Goal: Task Accomplishment & Management: Manage account settings

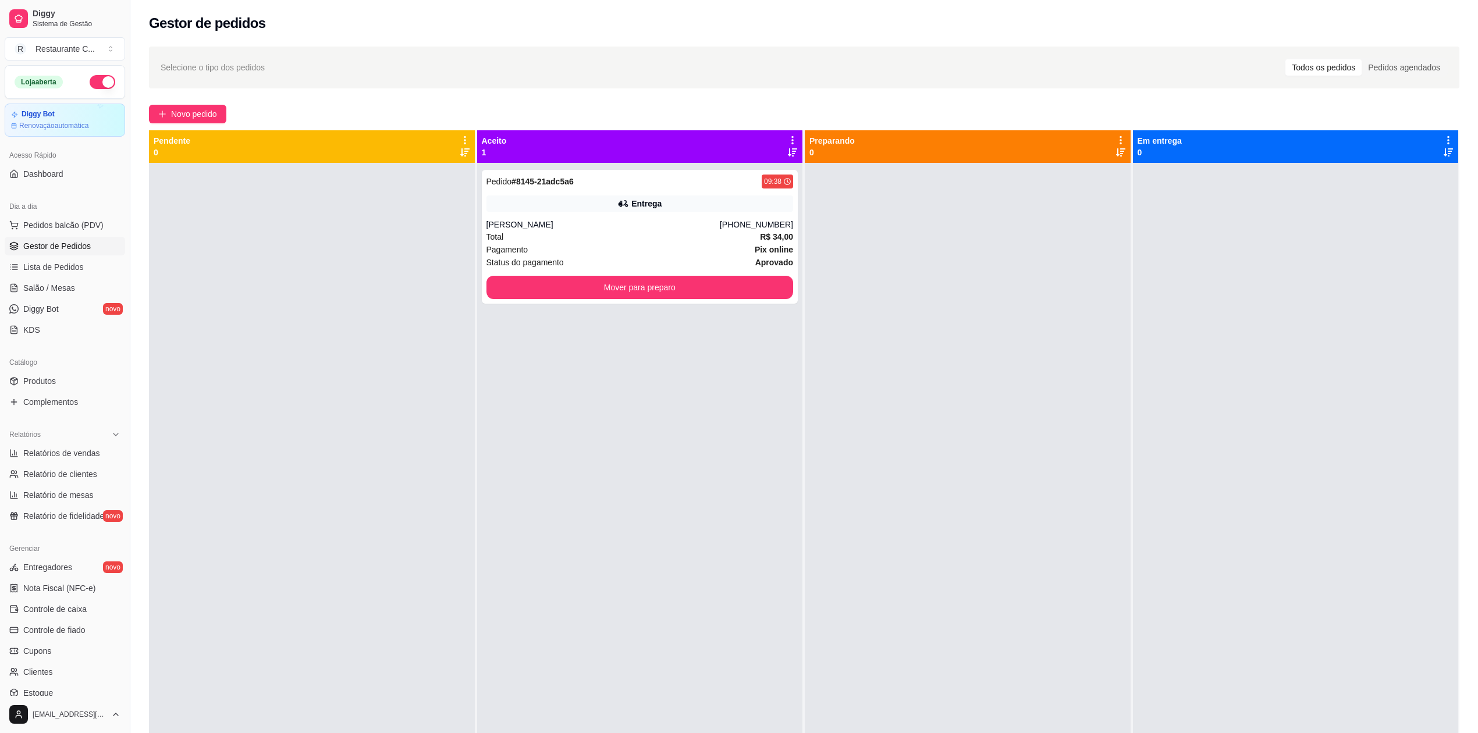
click at [924, 363] on div at bounding box center [968, 529] width 326 height 733
click at [694, 383] on div "Pedido # 8145-21adc5a6 09:38 Entrega Aurete macedo [PHONE_NUMBER] Total R$ 34,0…" at bounding box center [640, 529] width 326 height 733
drag, startPoint x: 667, startPoint y: 407, endPoint x: 671, endPoint y: 414, distance: 8.1
click at [671, 414] on div "Pedido # 8145-21adc5a6 09:38 Entrega Aurete macedo [PHONE_NUMBER] Total R$ 34,0…" at bounding box center [640, 529] width 326 height 733
click at [617, 237] on div "Total R$ 34,00" at bounding box center [639, 236] width 307 height 13
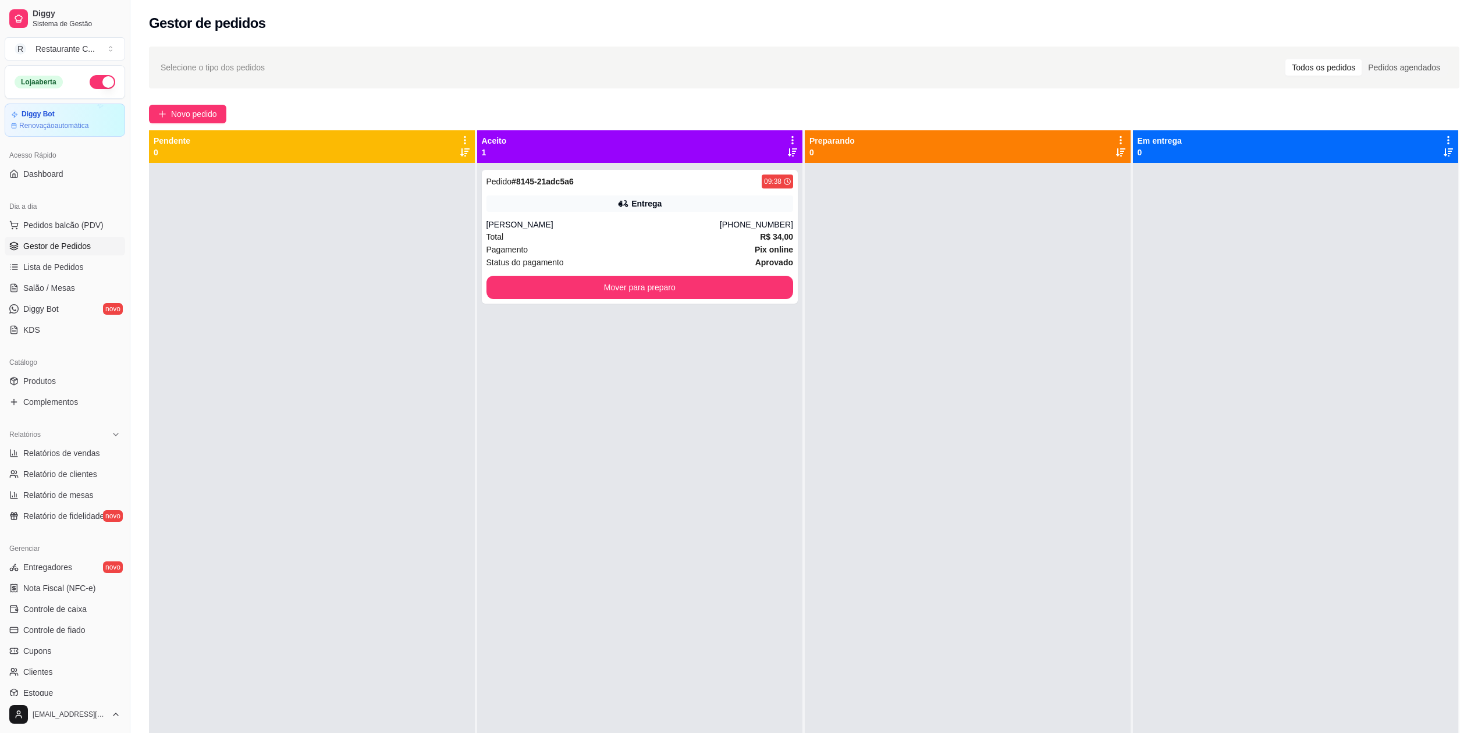
click at [76, 244] on span "Gestor de Pedidos" at bounding box center [56, 246] width 67 height 12
click at [80, 241] on span "Gestor de Pedidos" at bounding box center [56, 246] width 67 height 12
click at [72, 245] on span "Gestor de Pedidos" at bounding box center [56, 246] width 67 height 12
click at [77, 403] on span "Complementos" at bounding box center [50, 402] width 55 height 12
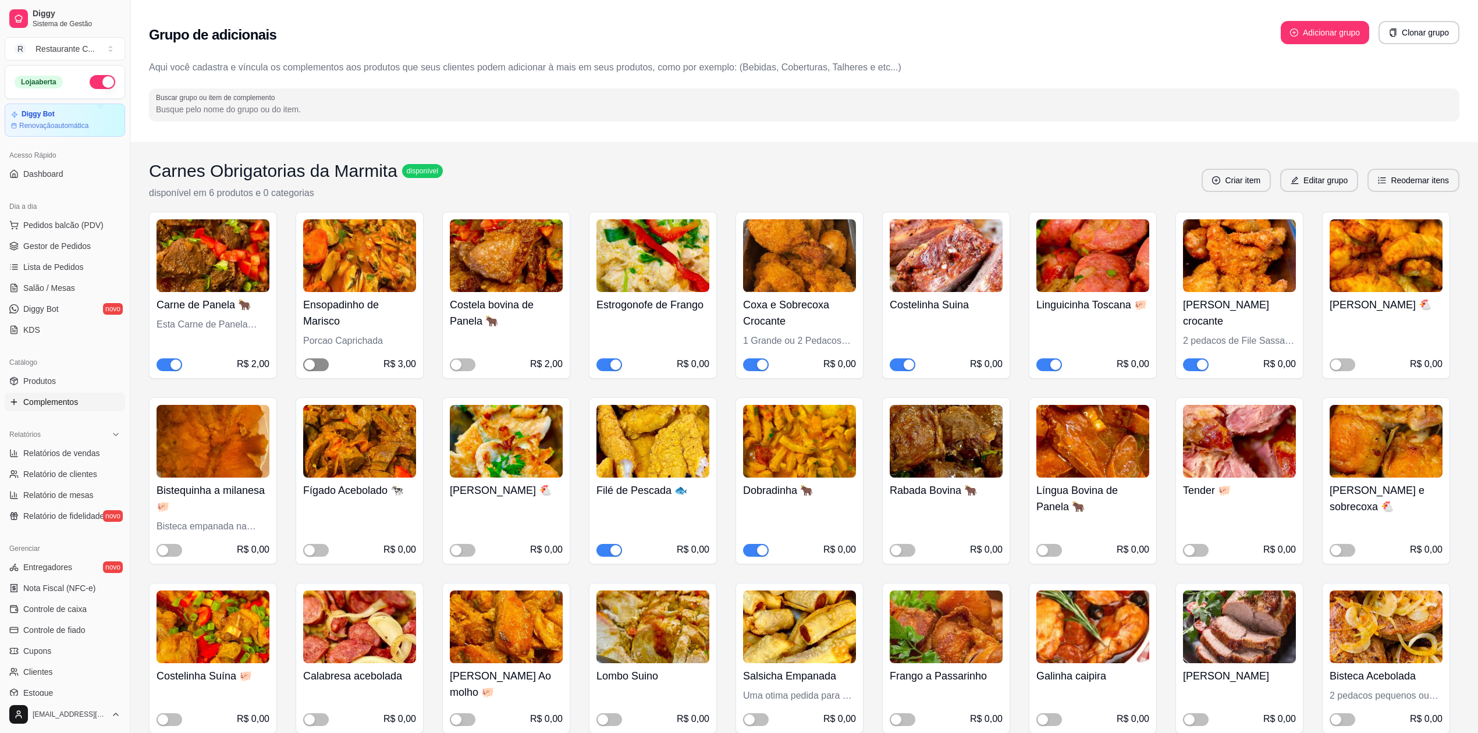
click at [311, 364] on div "button" at bounding box center [309, 365] width 10 height 10
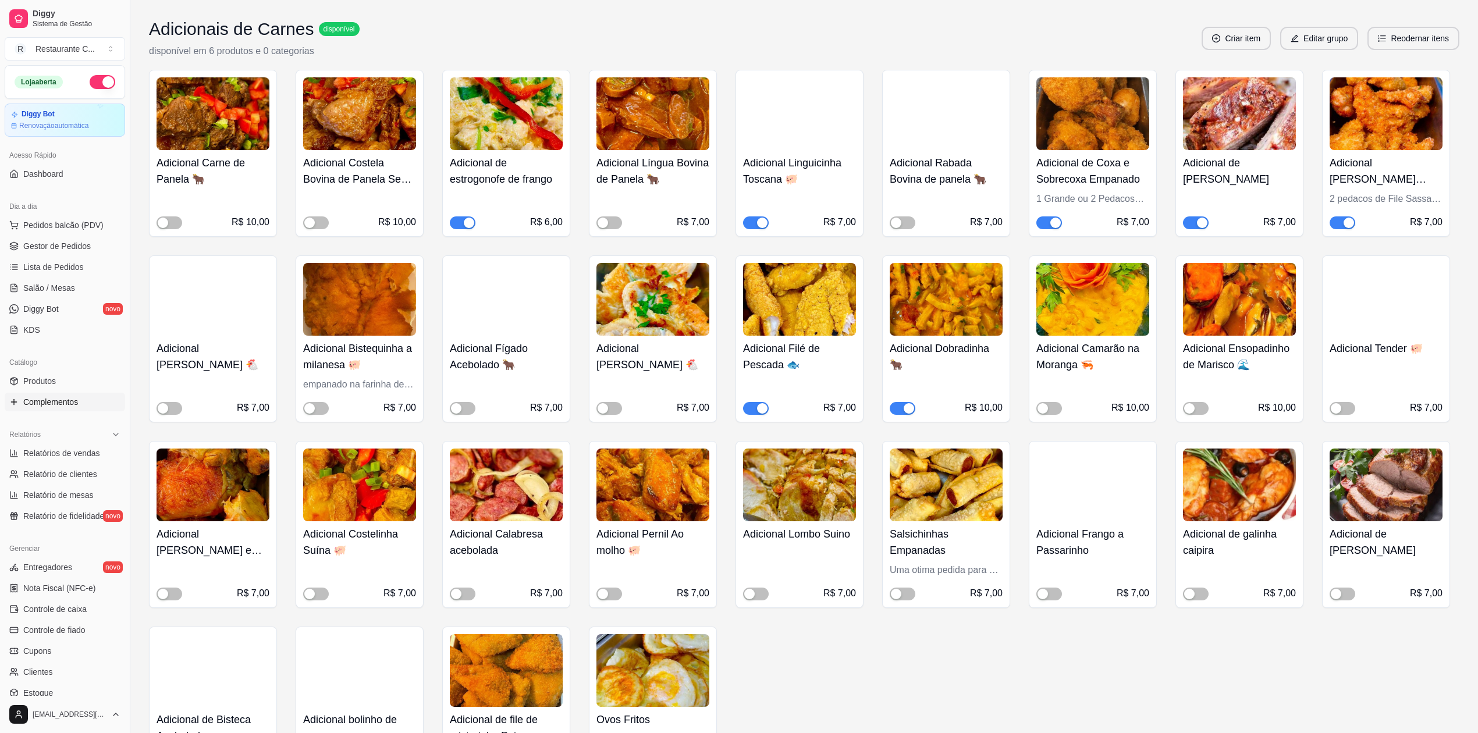
scroll to position [931, 0]
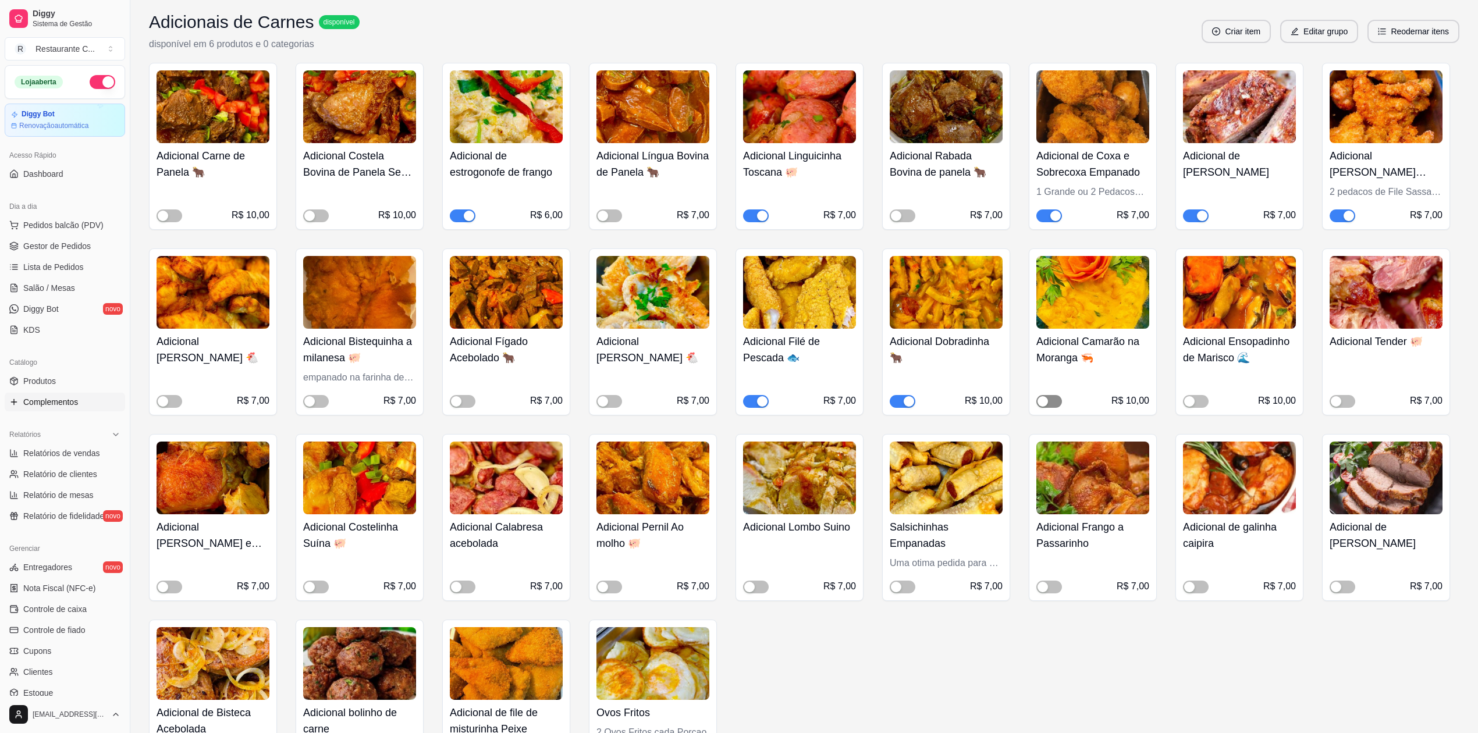
click at [1041, 399] on div "button" at bounding box center [1042, 401] width 10 height 10
click at [1192, 403] on div "button" at bounding box center [1189, 401] width 10 height 10
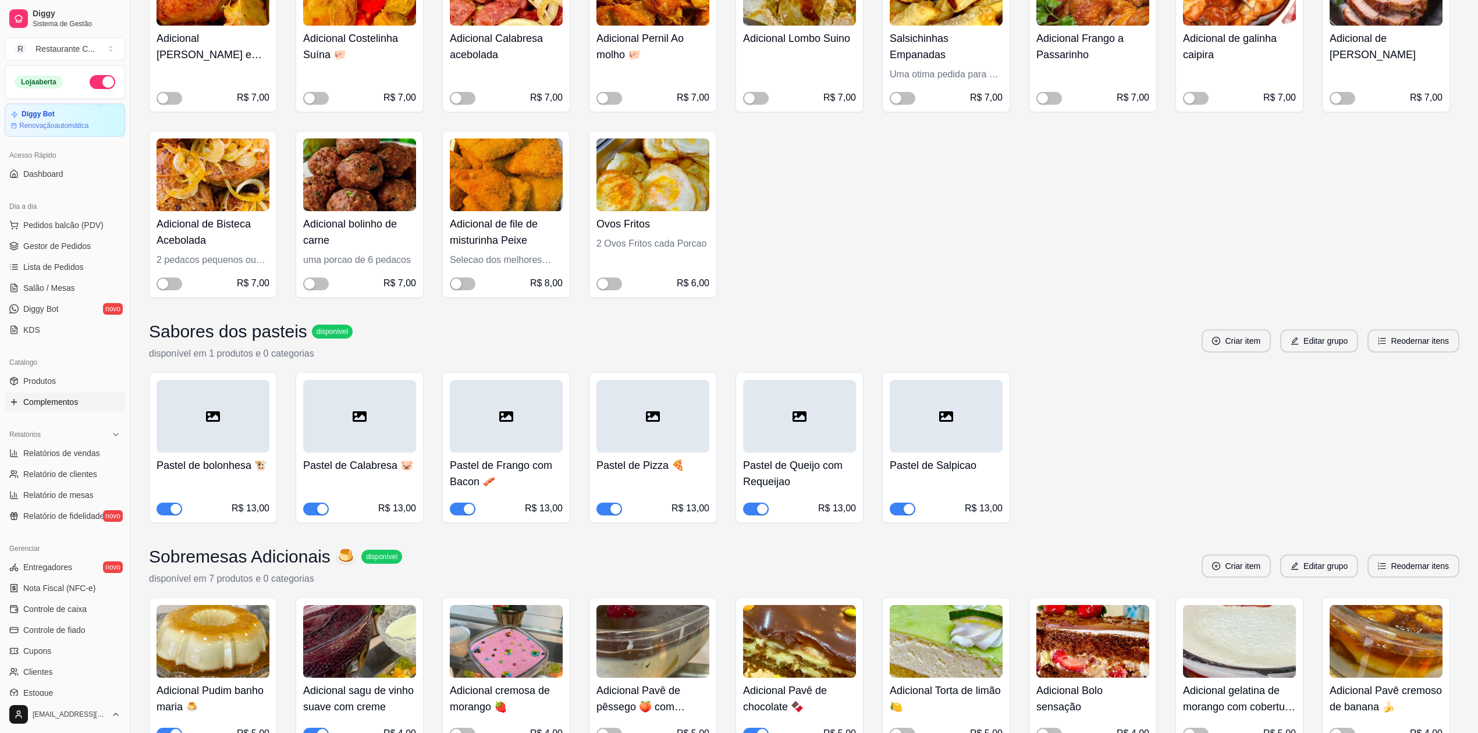
scroll to position [1164, 0]
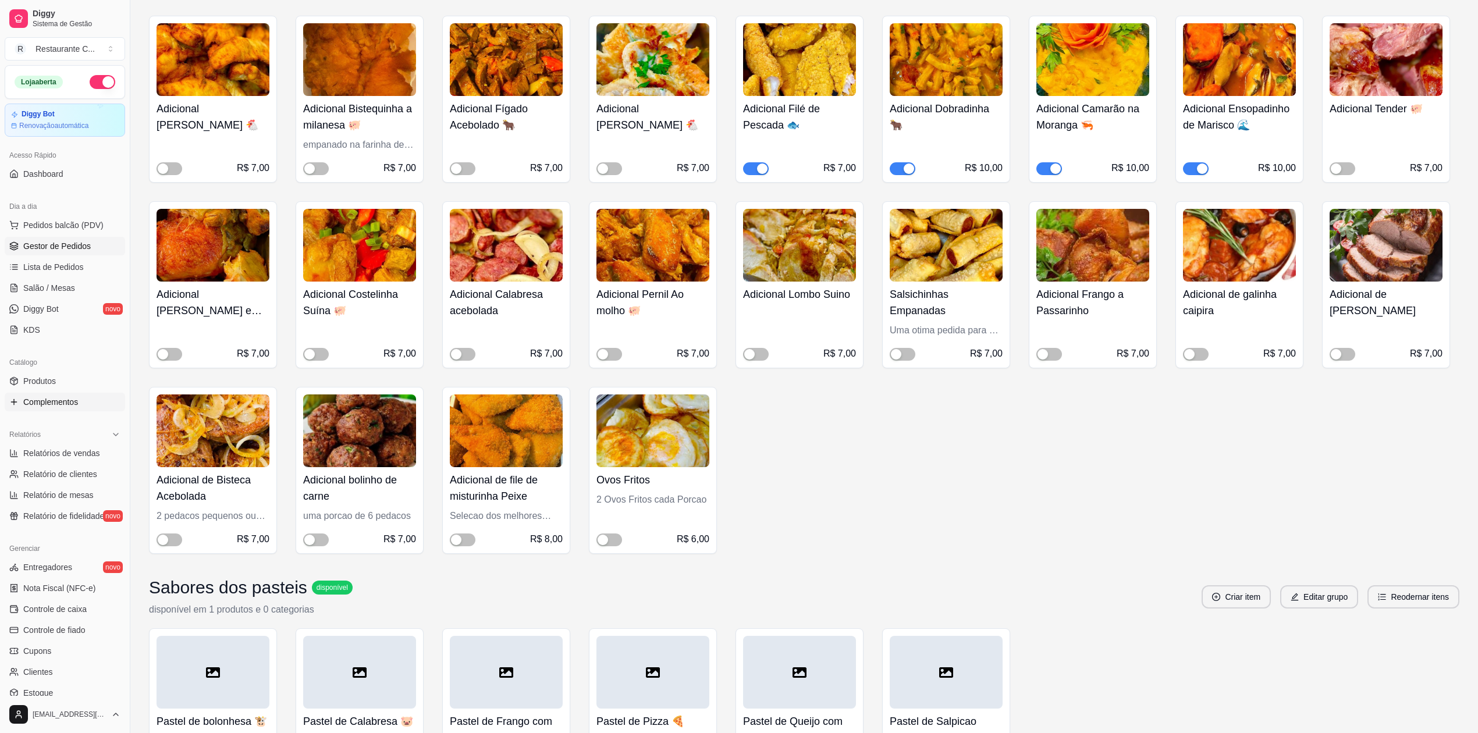
click at [86, 240] on link "Gestor de Pedidos" at bounding box center [65, 246] width 120 height 19
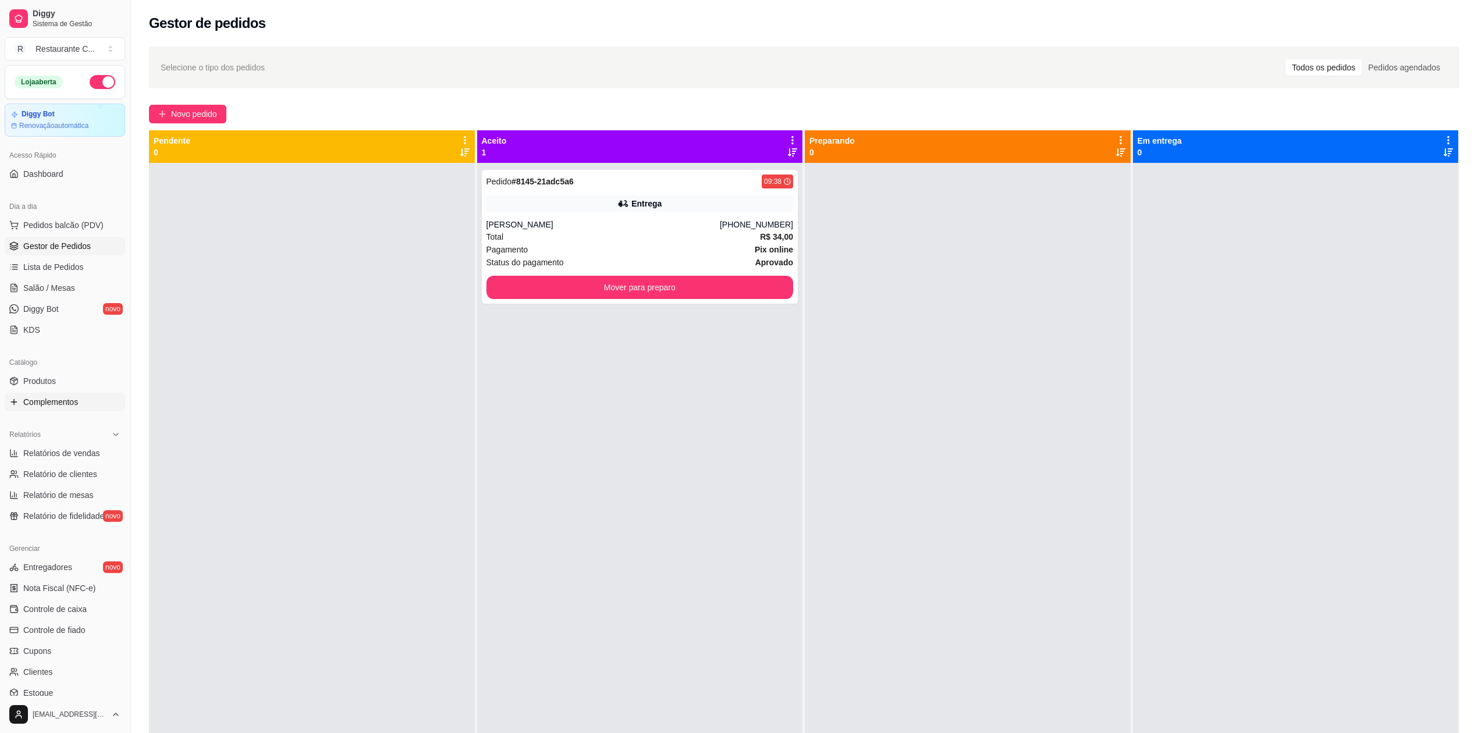
click at [66, 401] on span "Complementos" at bounding box center [50, 402] width 55 height 12
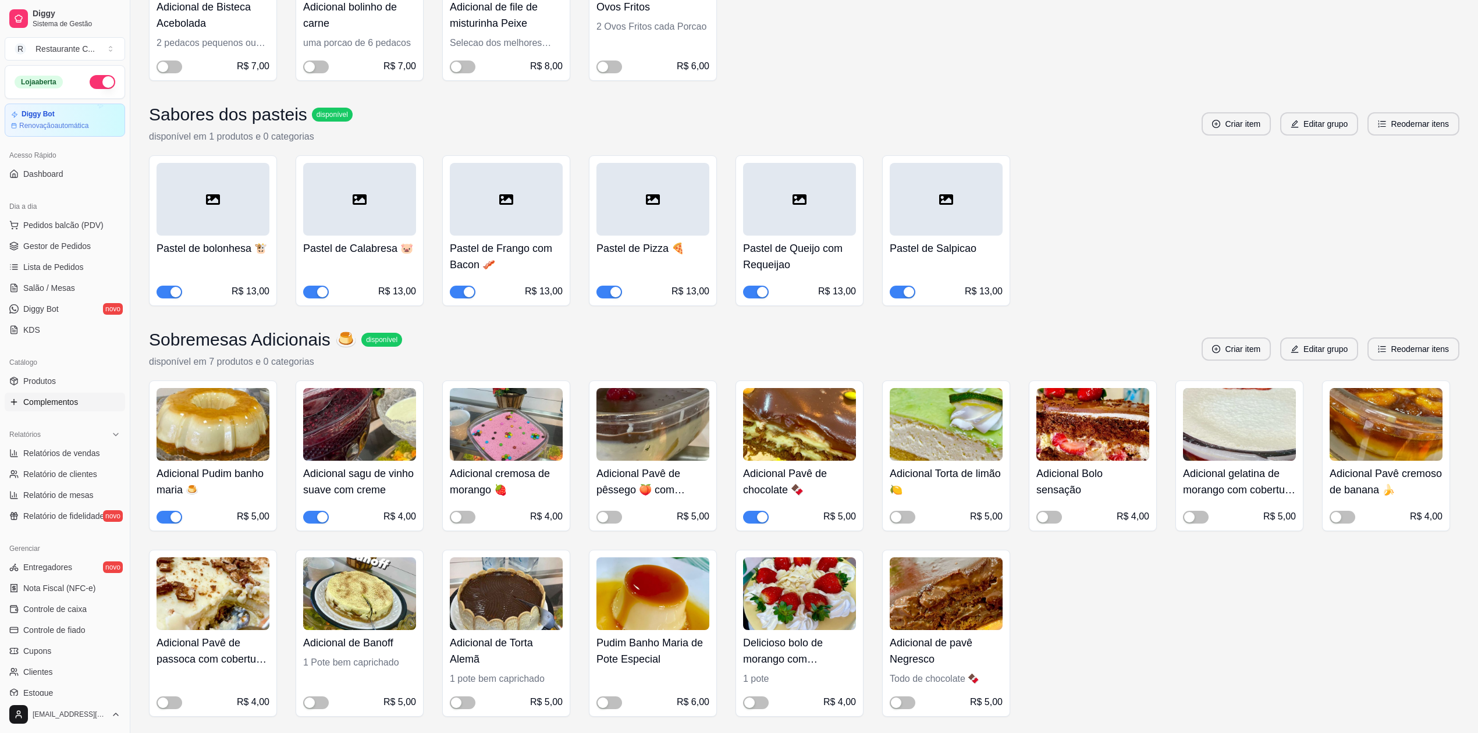
scroll to position [1862, 0]
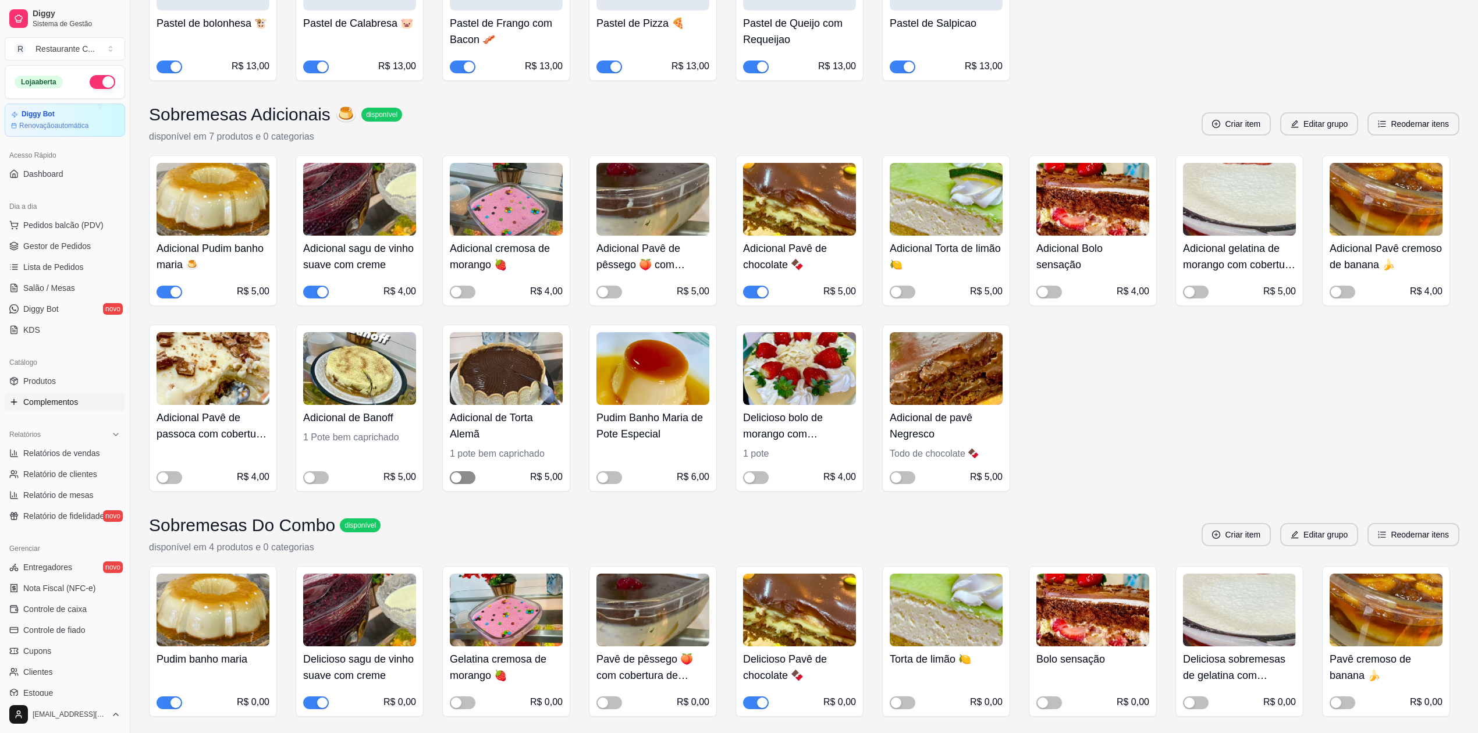
click at [464, 478] on span "button" at bounding box center [463, 477] width 26 height 13
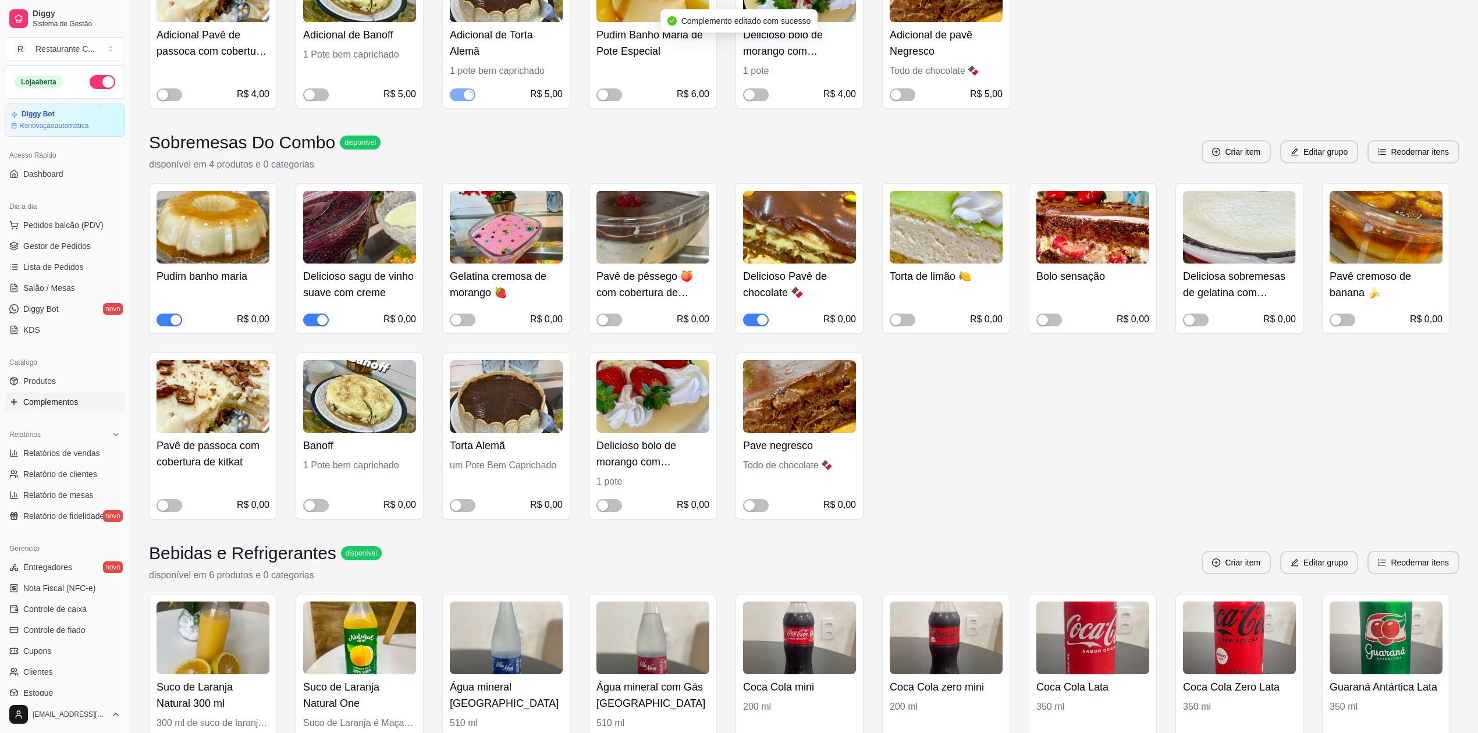
scroll to position [2327, 0]
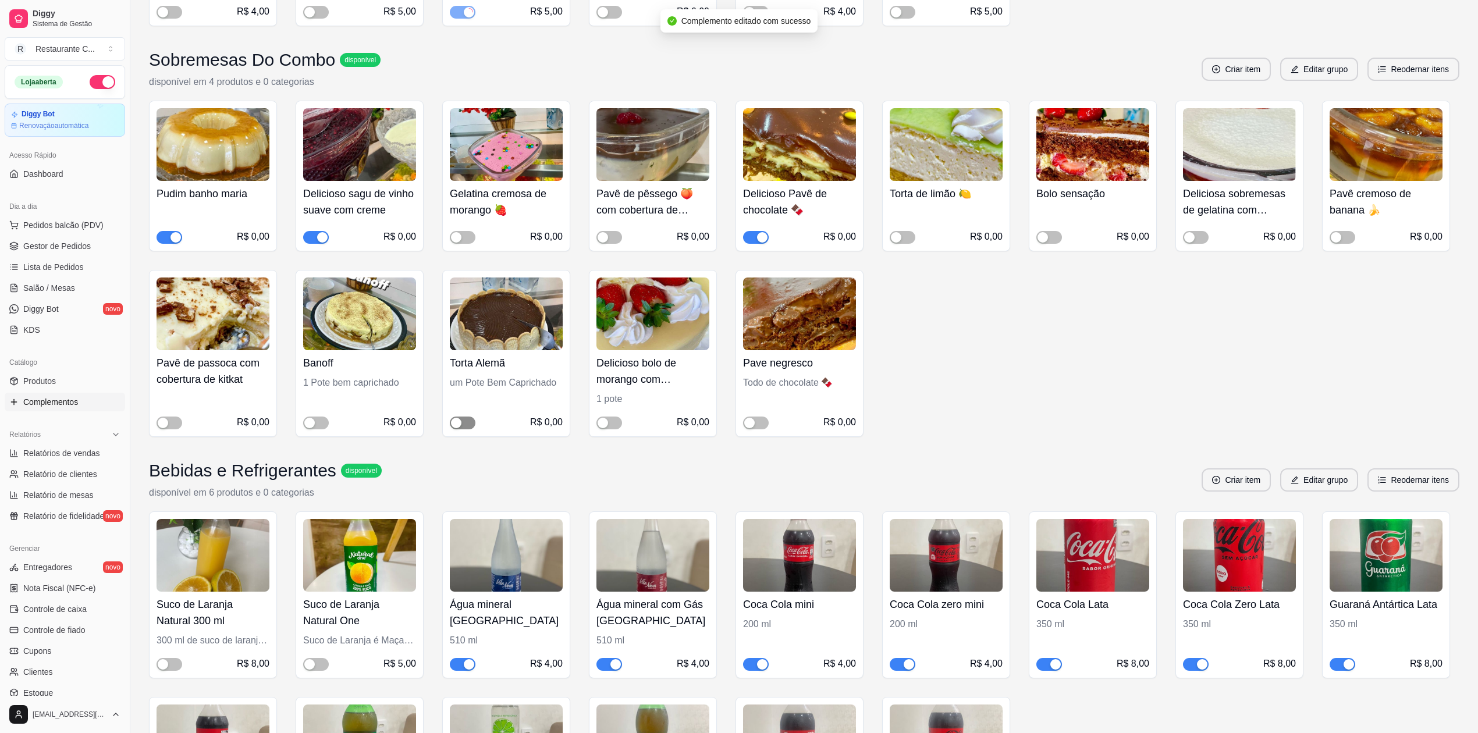
click at [454, 428] on div "button" at bounding box center [456, 423] width 10 height 10
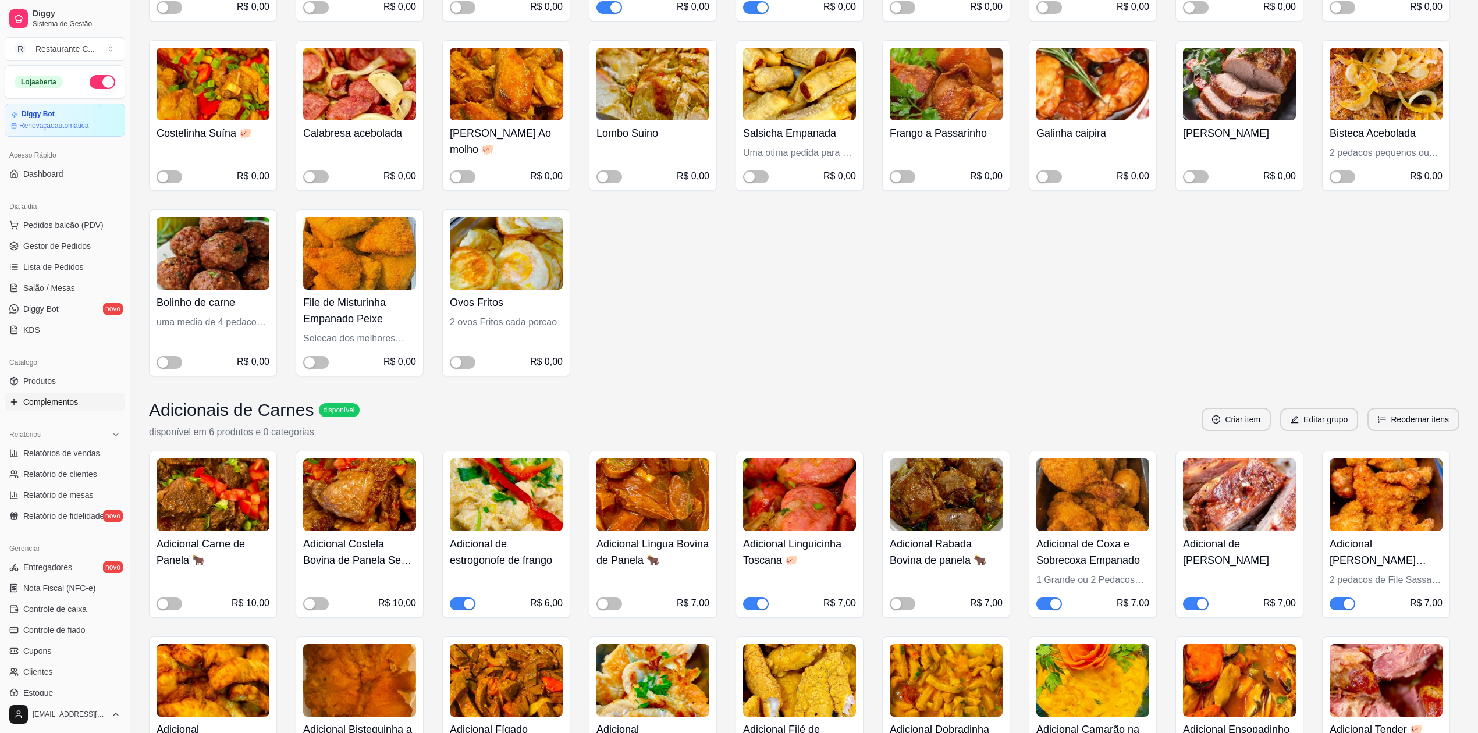
scroll to position [0, 0]
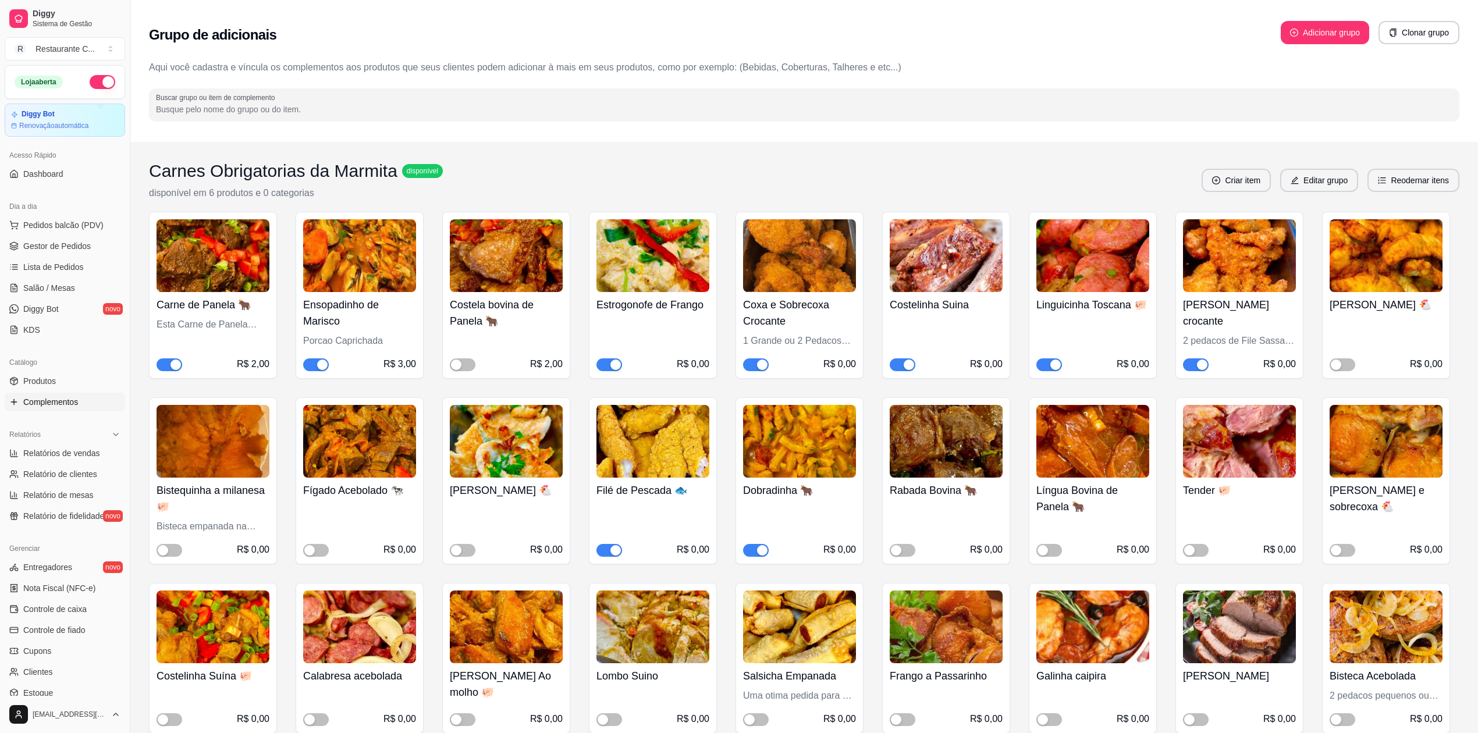
click at [606, 364] on span "button" at bounding box center [609, 364] width 26 height 13
click at [754, 547] on span "button" at bounding box center [756, 550] width 26 height 13
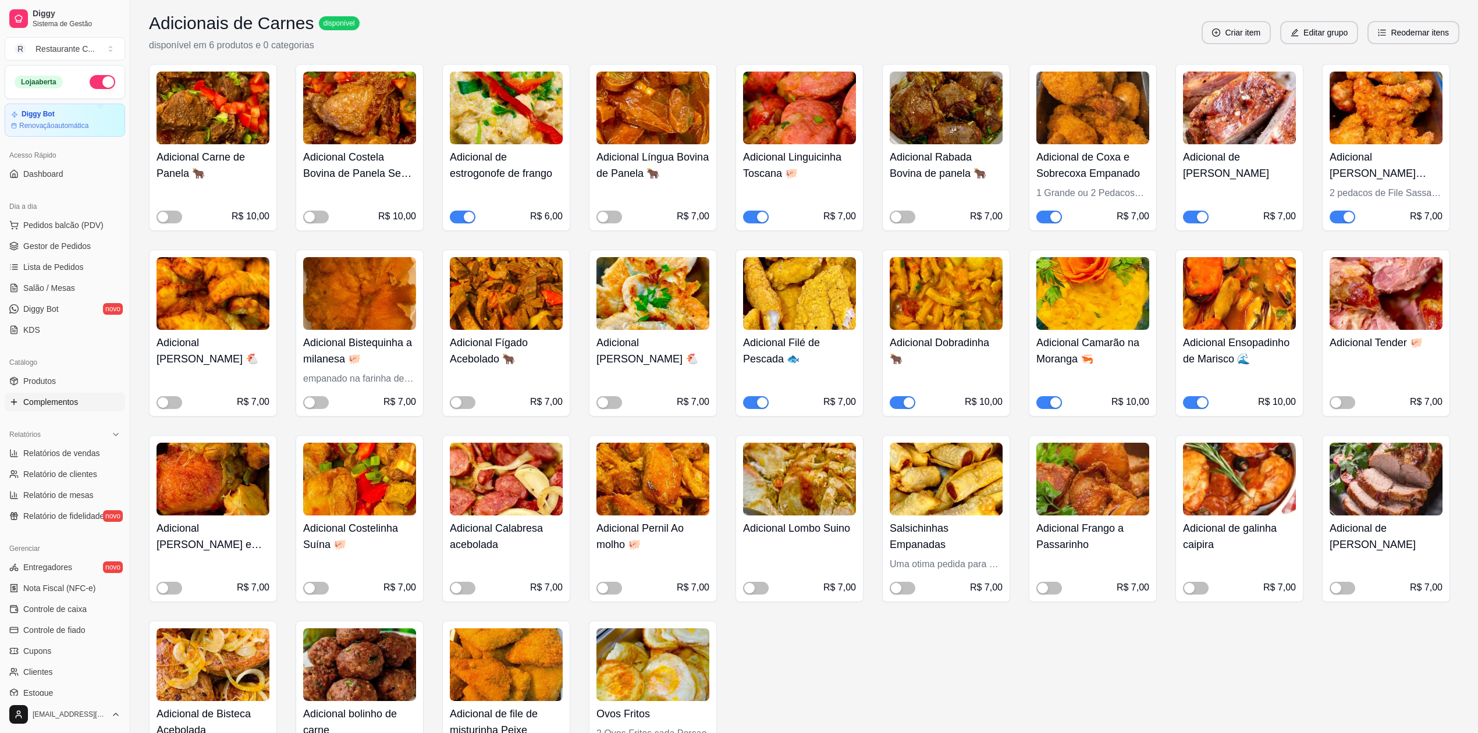
scroll to position [931, 0]
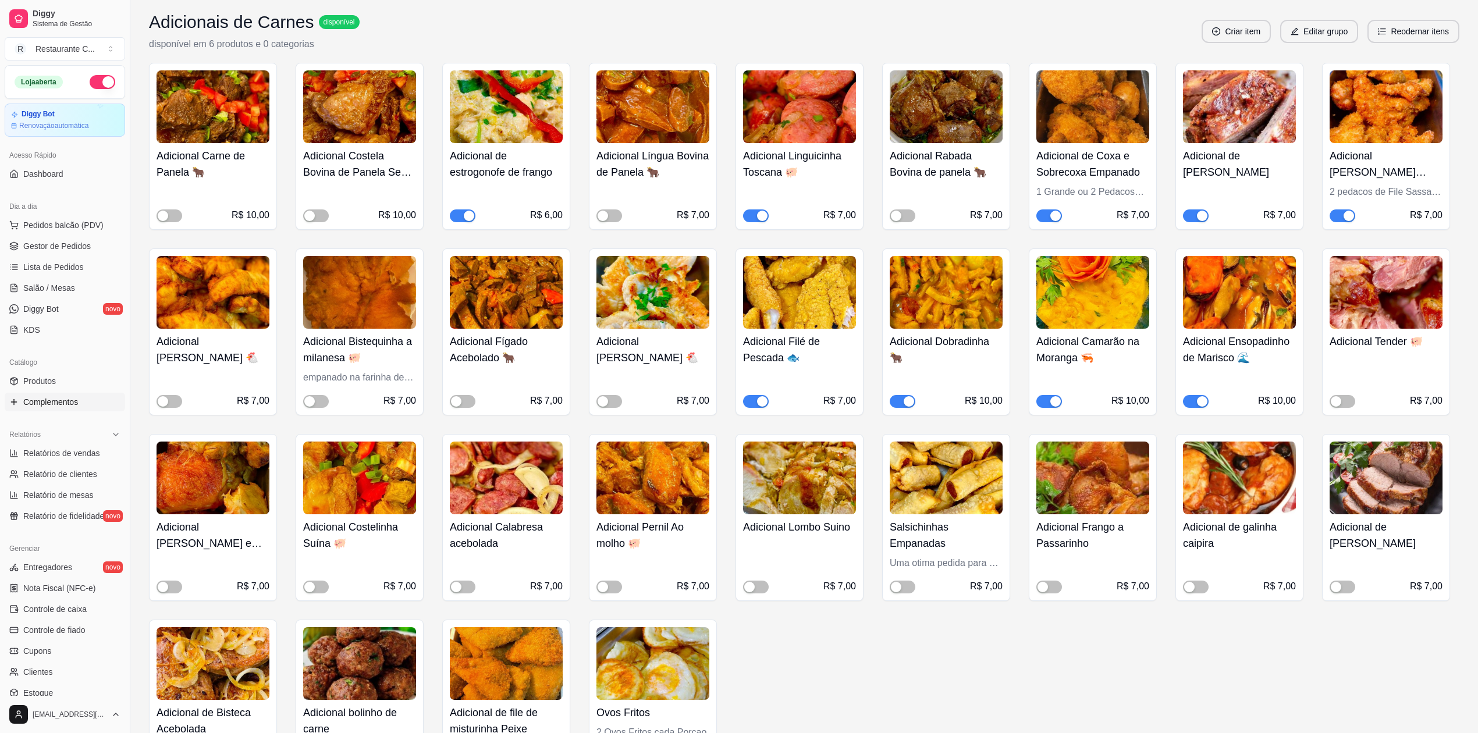
click at [464, 216] on div "button" at bounding box center [469, 216] width 10 height 10
click at [908, 400] on div "button" at bounding box center [909, 401] width 10 height 10
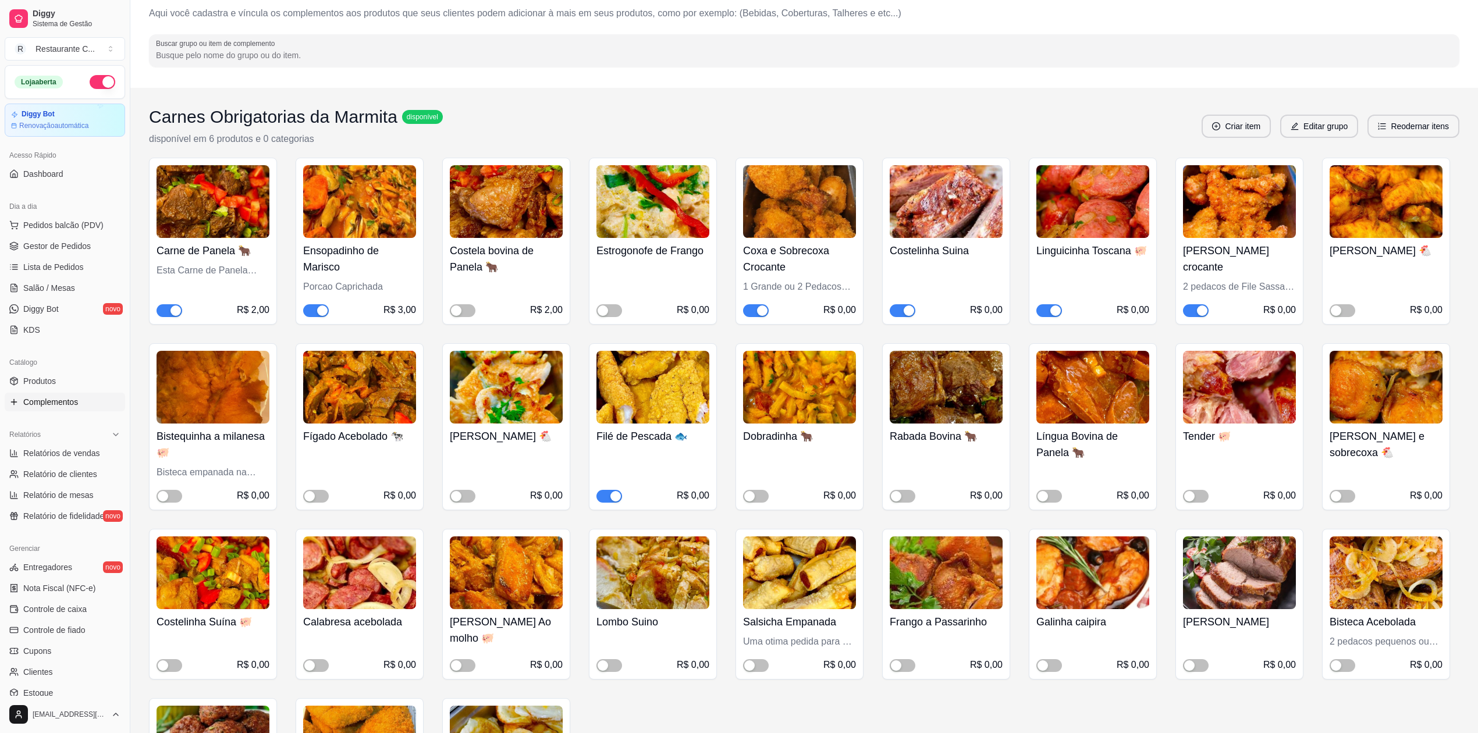
scroll to position [0, 0]
